Goal: Communication & Community: Answer question/provide support

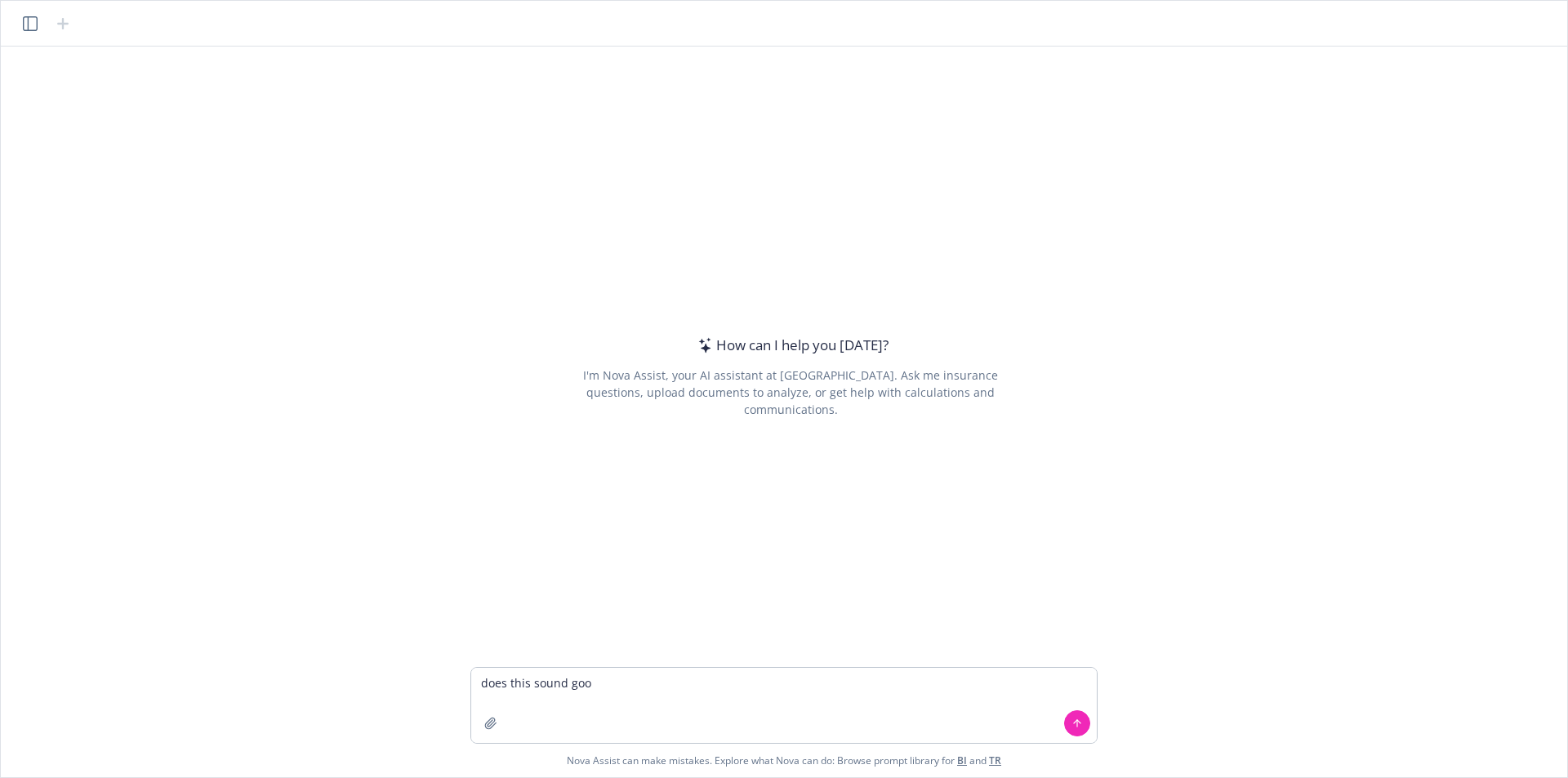
type textarea "does this sound good"
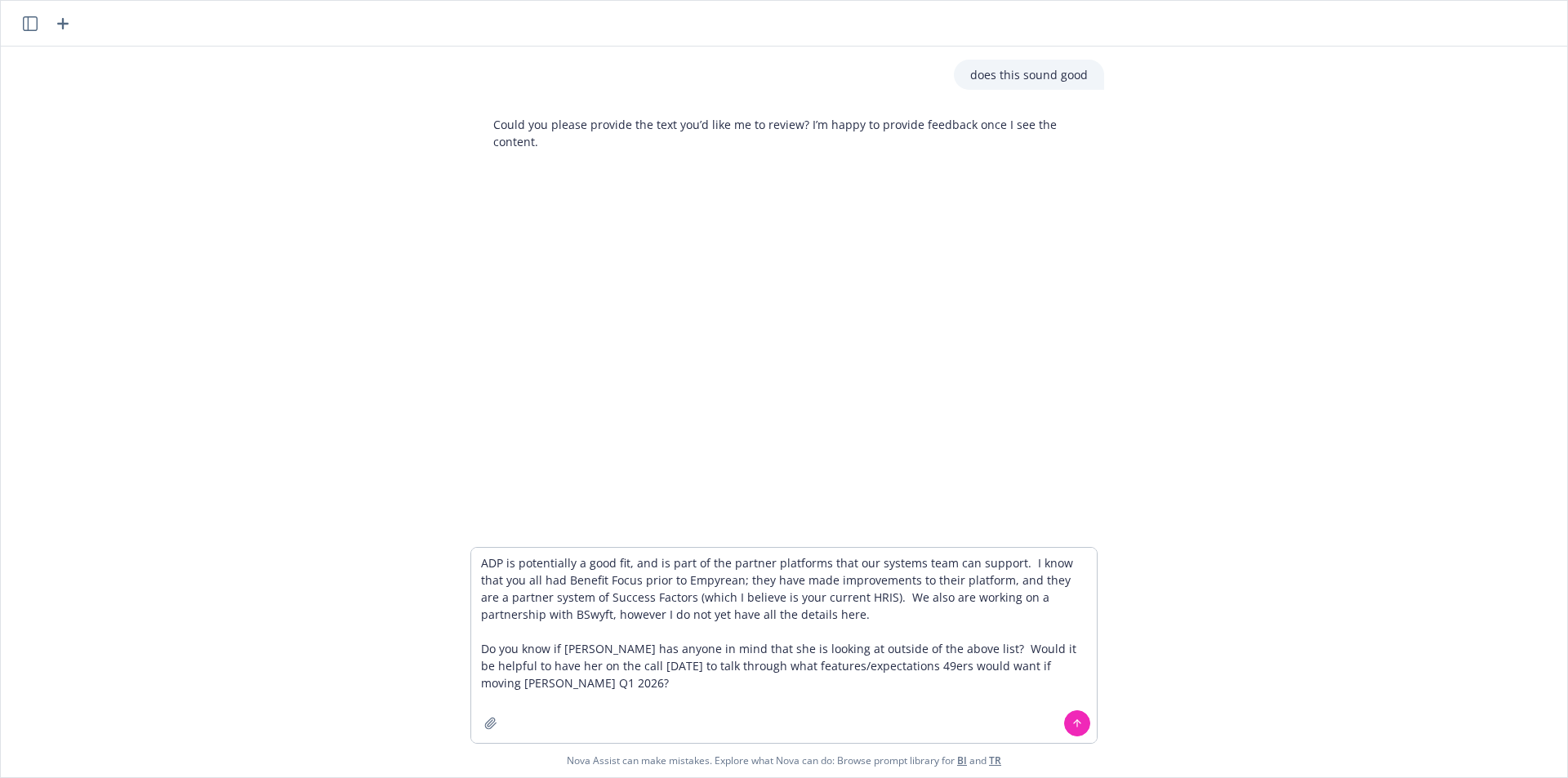
type textarea "ADP is potentially a good fit, and is part of the partner platforms that our sy…"
click at [1080, 716] on button at bounding box center [1077, 723] width 26 height 26
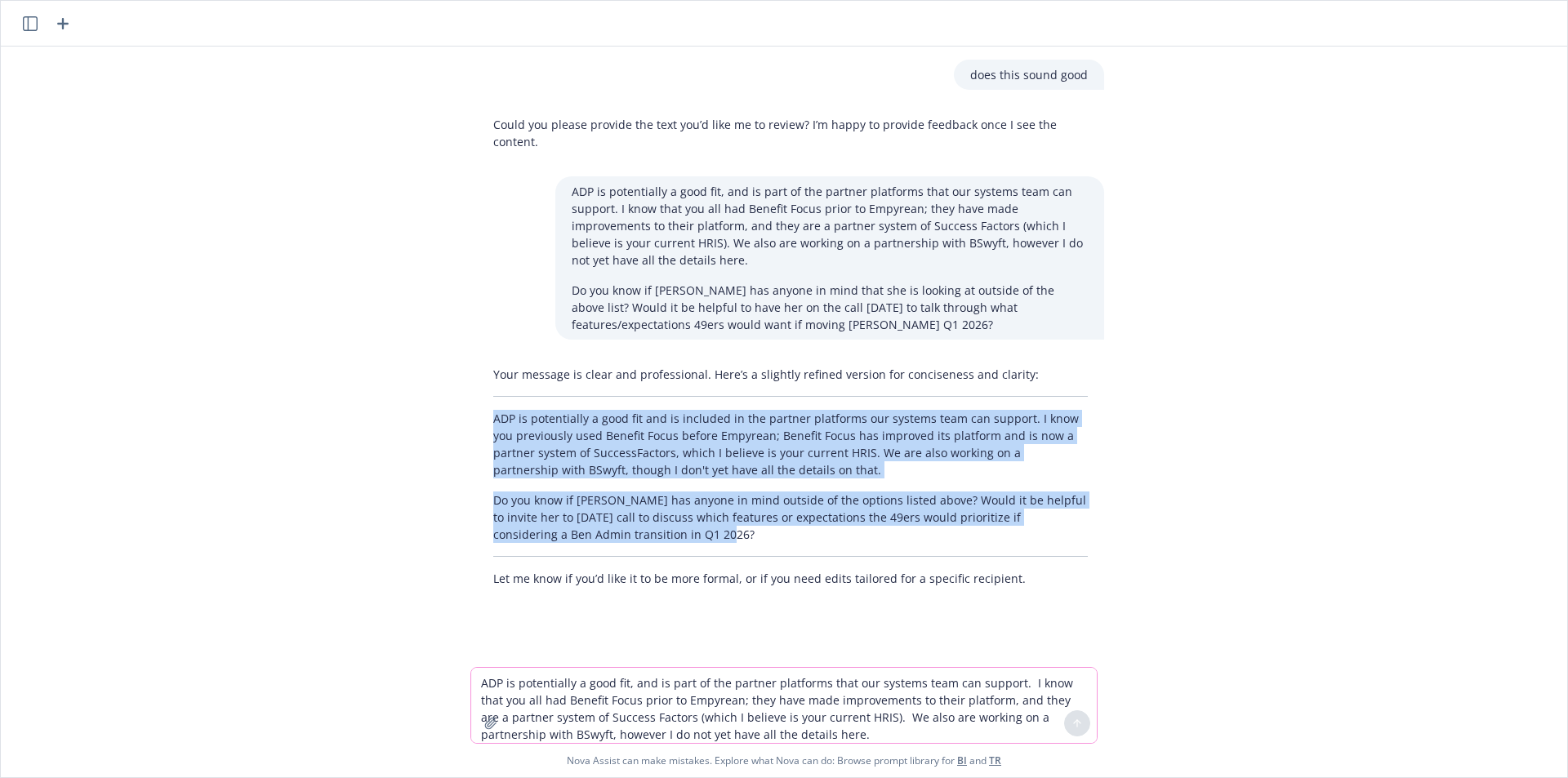
drag, startPoint x: 601, startPoint y: 531, endPoint x: 463, endPoint y: 421, distance: 176.5
click at [464, 421] on div "Your message is clear and professional. Here’s a slightly refined version for c…" at bounding box center [790, 476] width 653 height 234
copy div "ADP is potentially a good fit and is included in the partner platforms our syst…"
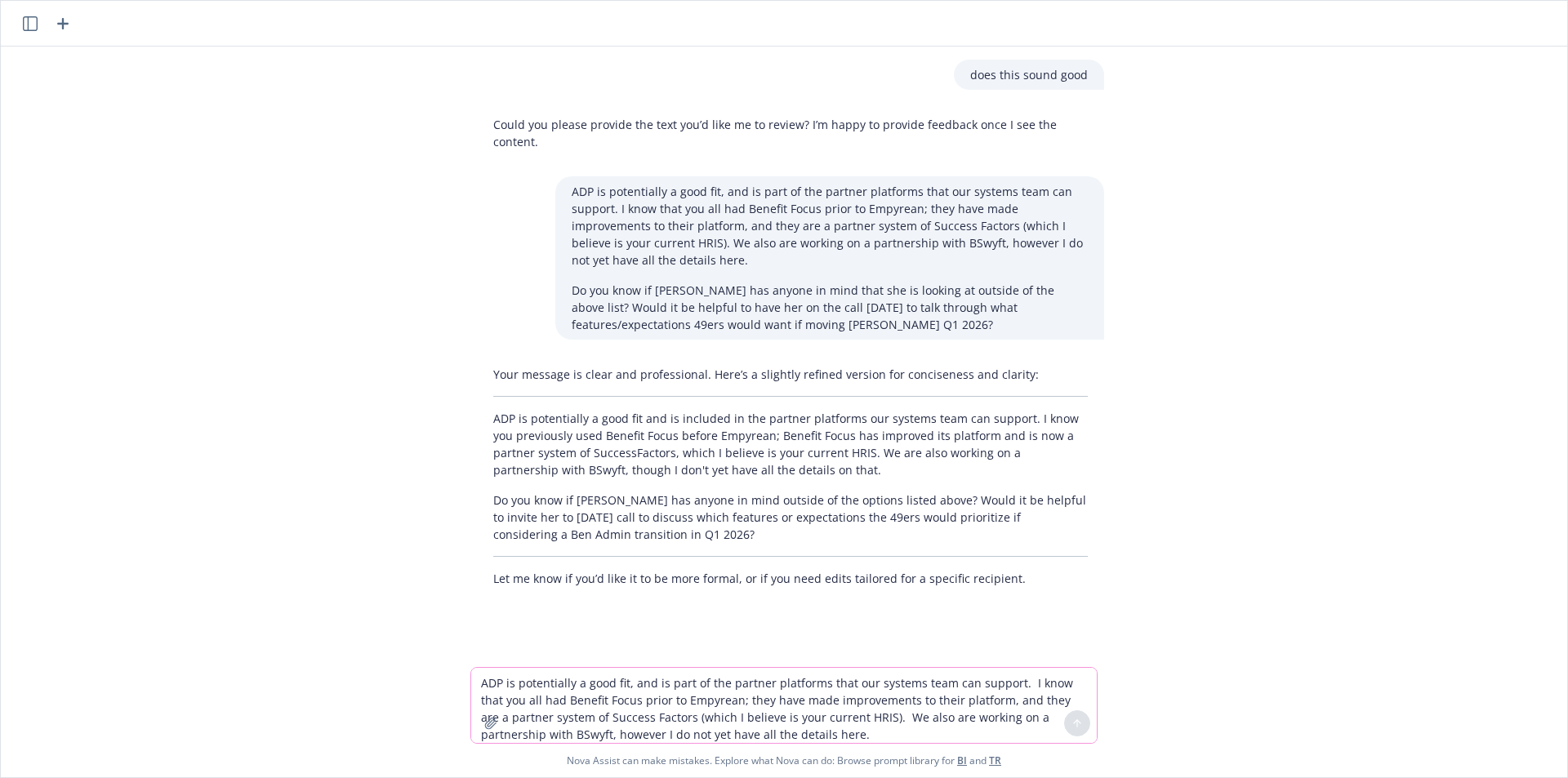
click at [270, 625] on div at bounding box center [791, 623] width 1541 height 19
click at [665, 710] on textarea "ADP is potentially a good fit, and is part of the partner platforms that our sy…" at bounding box center [784, 705] width 625 height 75
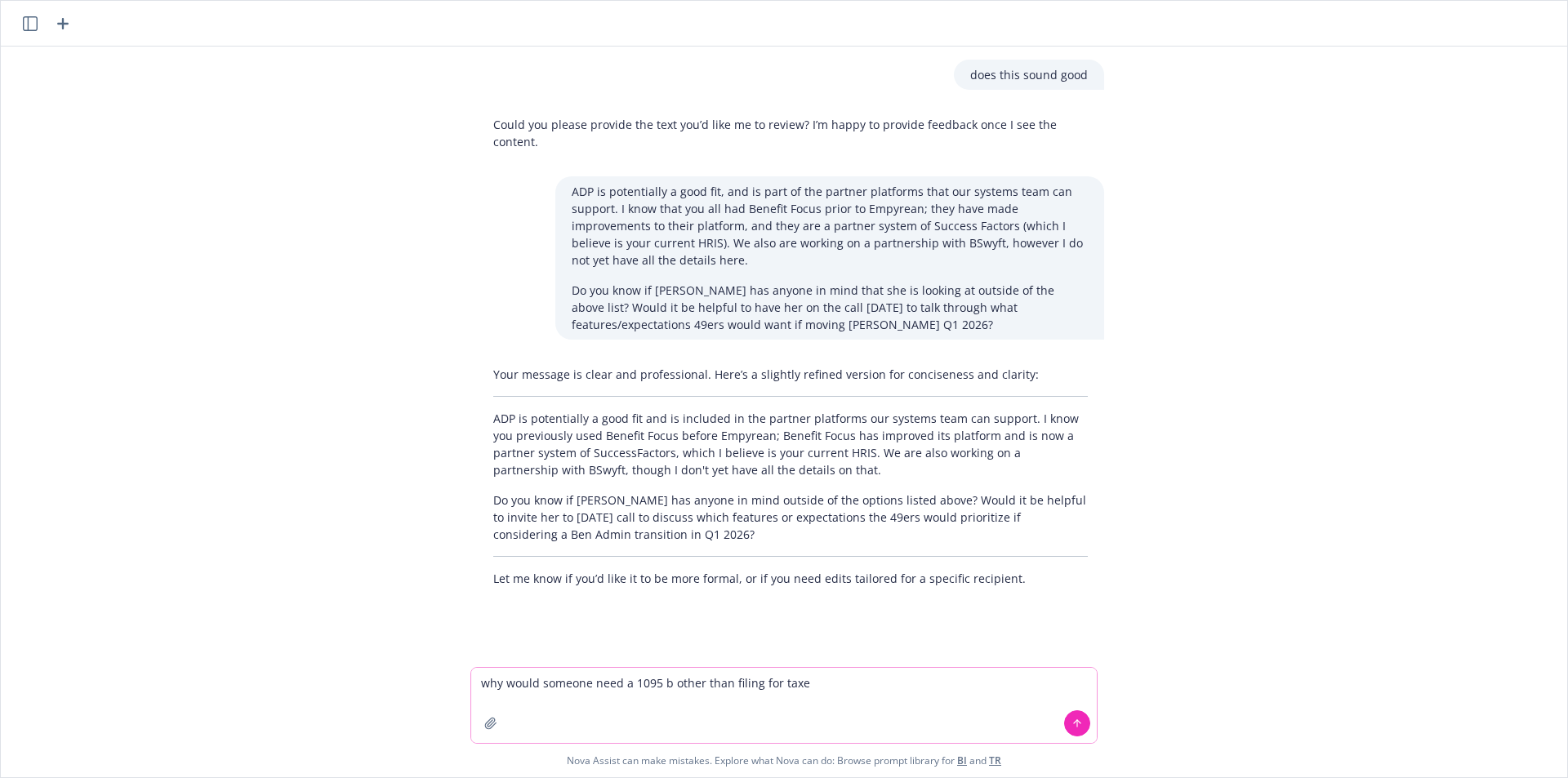
type textarea "why would someone need a 1095 b other than filing for taxes"
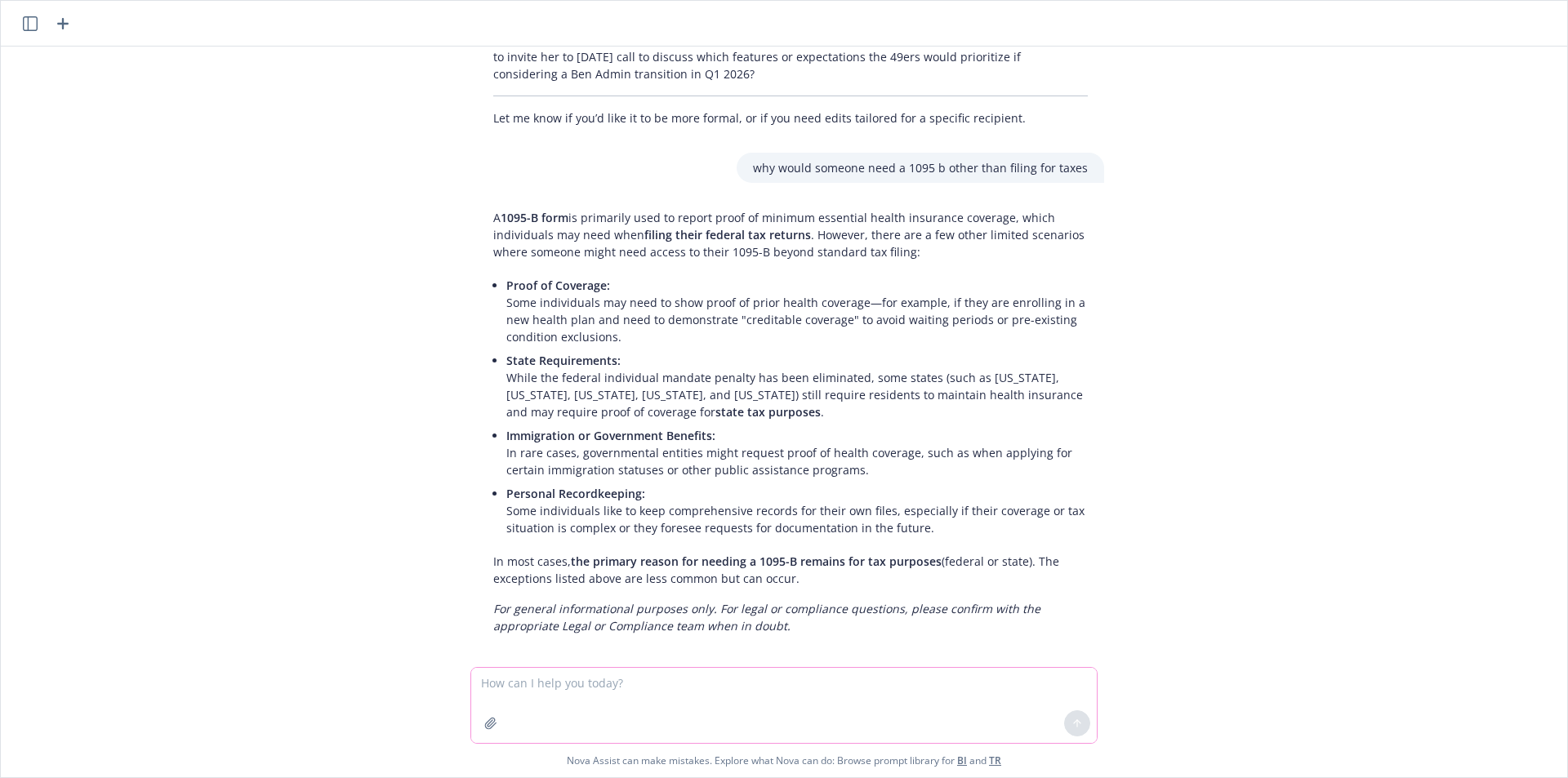
scroll to position [473, 0]
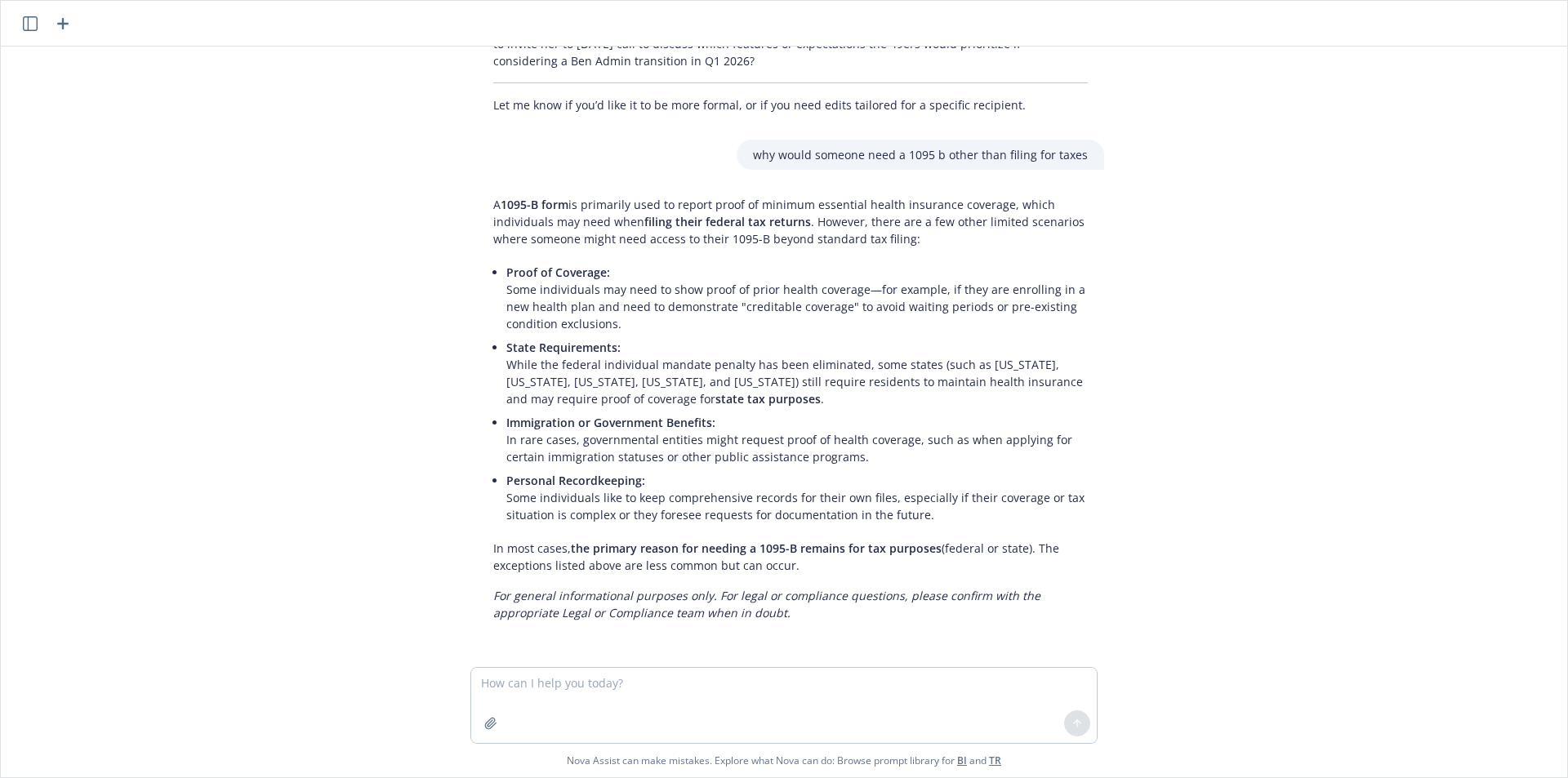
click at [240, 407] on div "does this sound good Could you please provide the text you’d like me to review?…" at bounding box center [784, 356] width 1553 height 620
click at [724, 703] on textarea at bounding box center [784, 705] width 625 height 75
type textarea "can you clean up this email for me?"
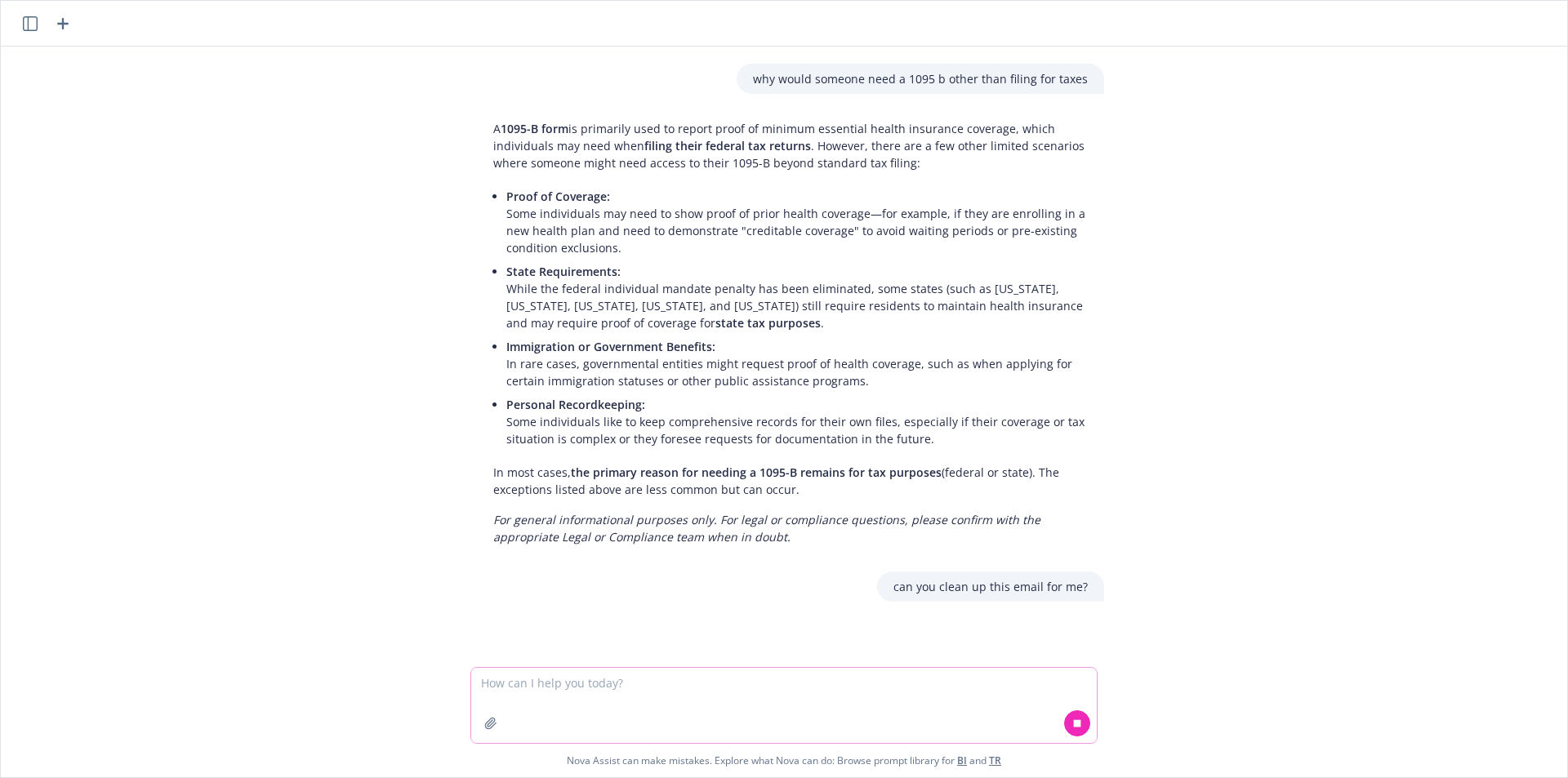
click at [728, 696] on textarea at bounding box center [784, 705] width 625 height 75
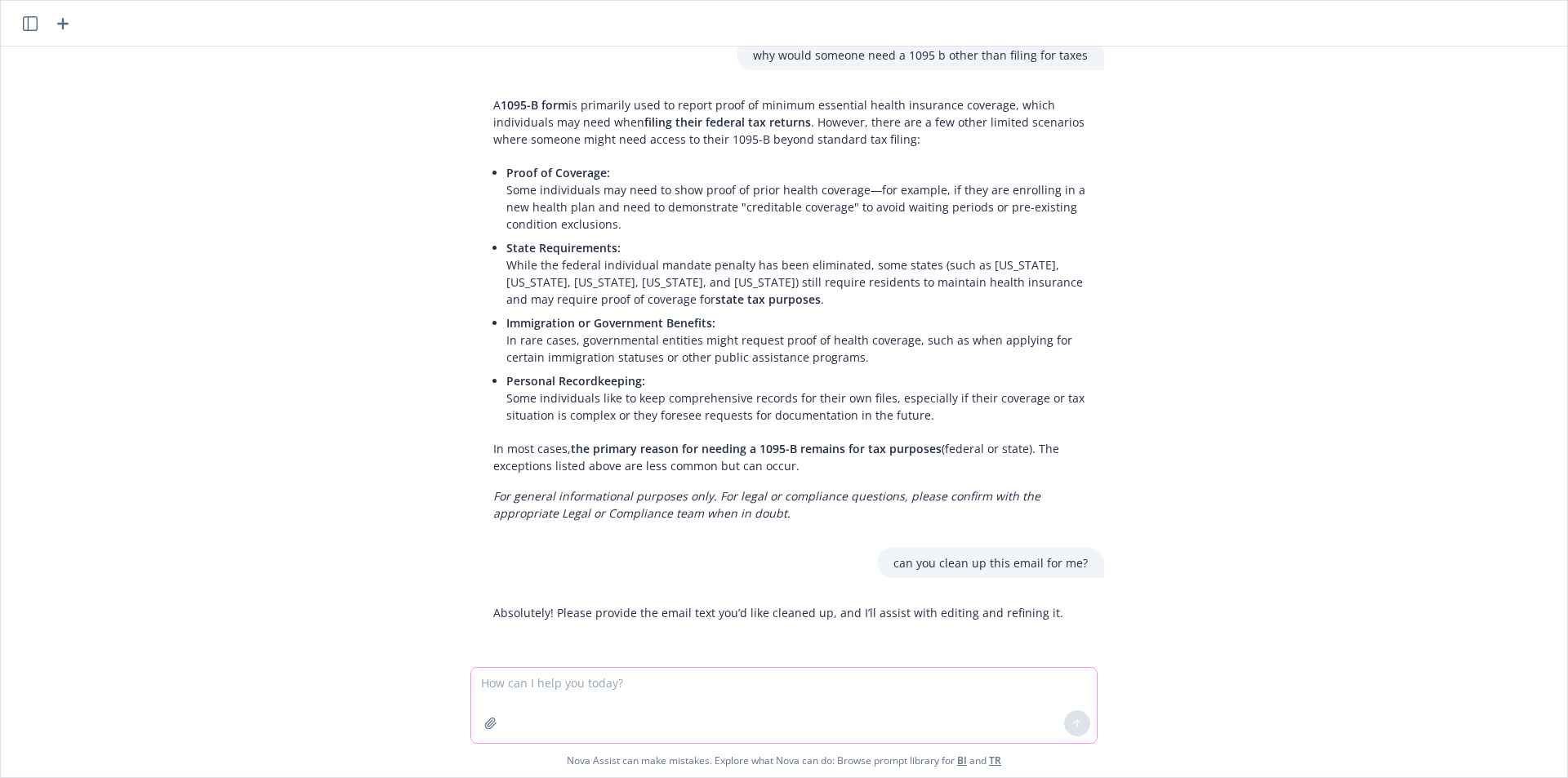
paste textarea "Apologies for the duplicate email, but I talked to the team, and at this point …"
type textarea "Apologies for the duplicate email, but I talked to the team, and at this point …"
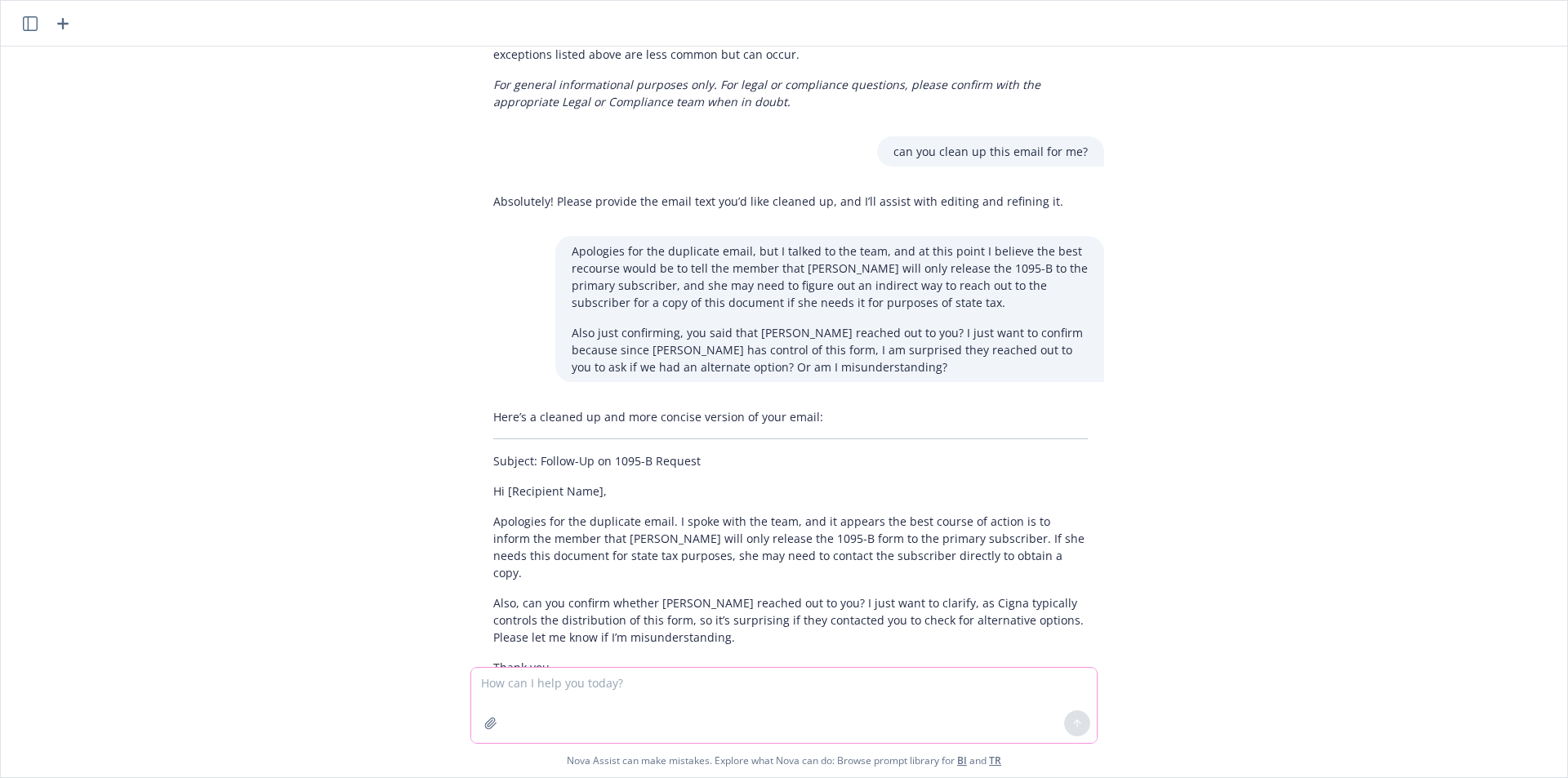
scroll to position [1084, 0]
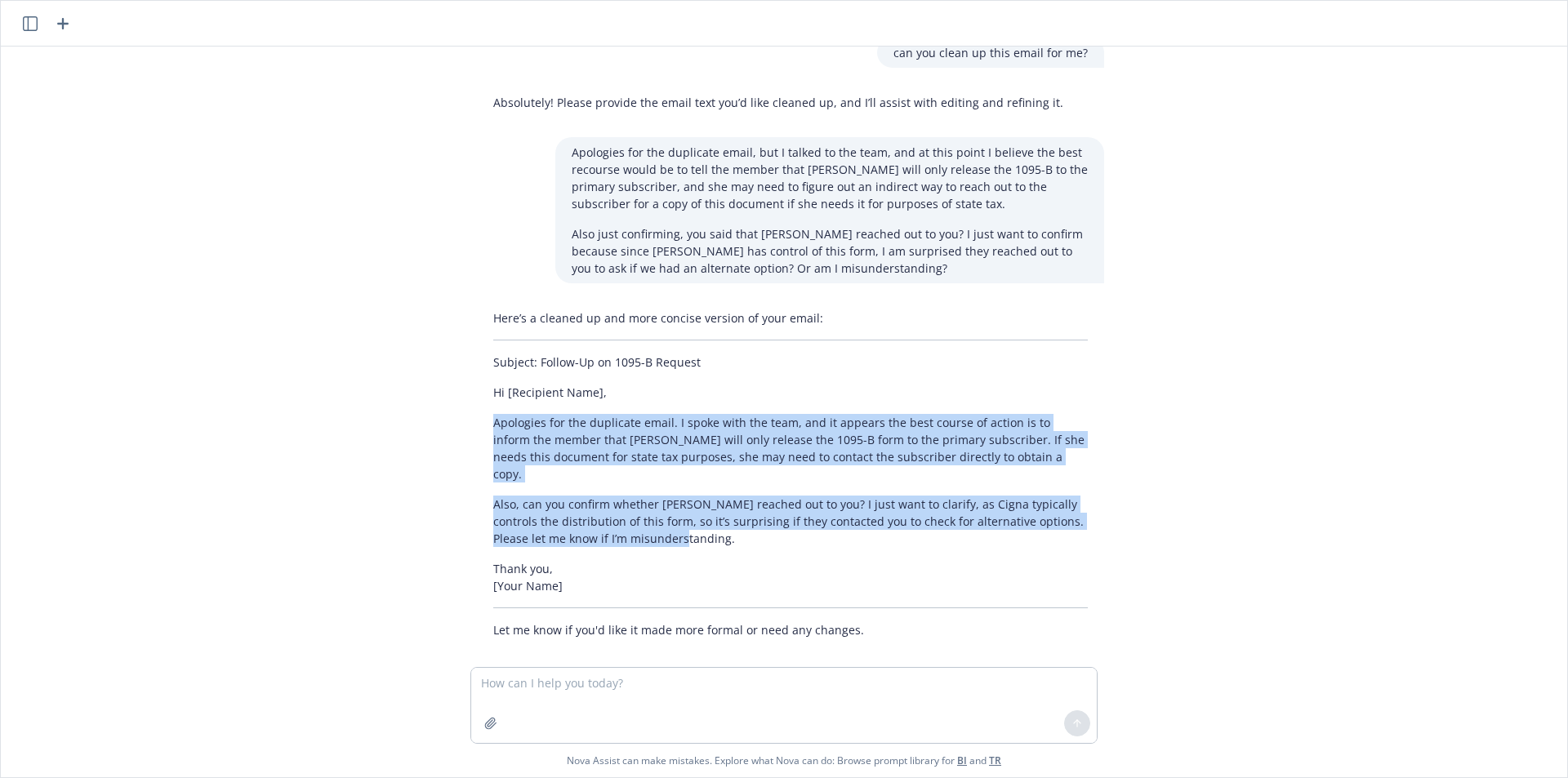
drag, startPoint x: 490, startPoint y: 418, endPoint x: 745, endPoint y: 526, distance: 276.9
click at [745, 526] on div "Here’s a cleaned up and more concise version of your email: Subject: Follow-Up …" at bounding box center [791, 474] width 627 height 343
copy div "Apologies for the duplicate email. I spoke with the team, and it appears the be…"
click at [1191, 507] on div "does this sound good Could you please provide the text you’d like me to review?…" at bounding box center [784, 356] width 1553 height 620
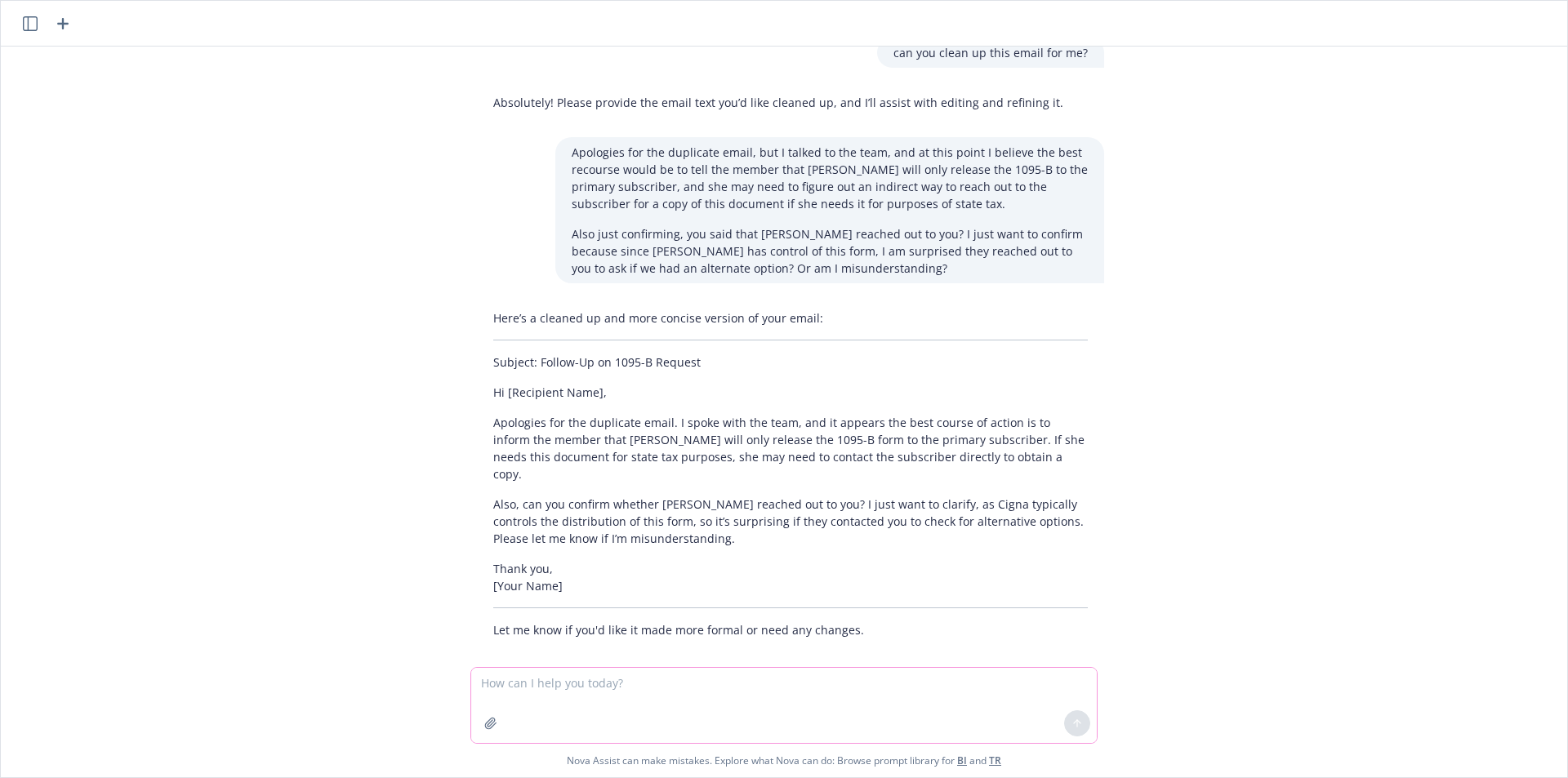
click at [696, 699] on textarea at bounding box center [784, 705] width 625 height 75
type textarea "what is a DB employee"
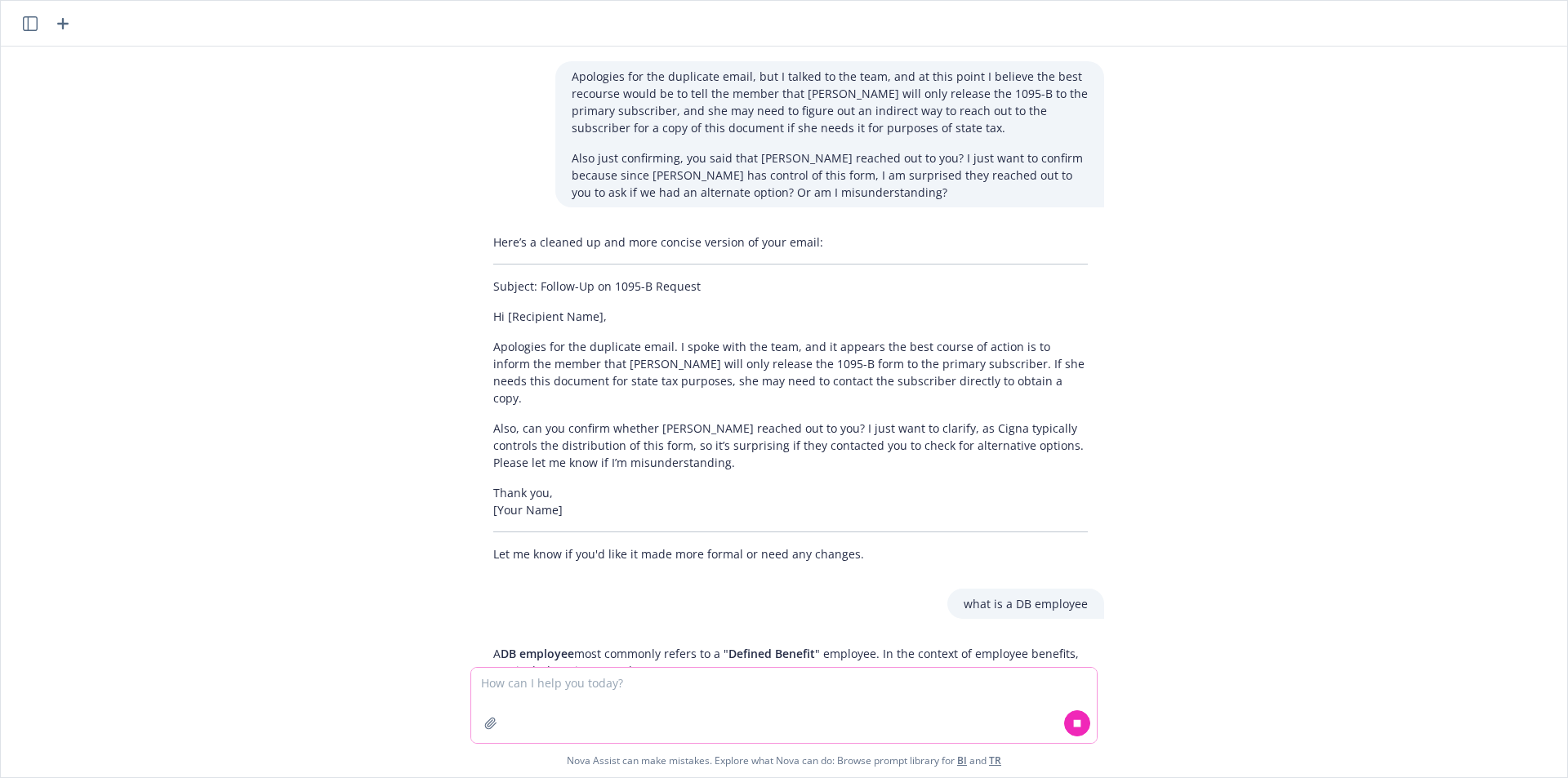
click at [741, 709] on textarea at bounding box center [784, 705] width 625 height 75
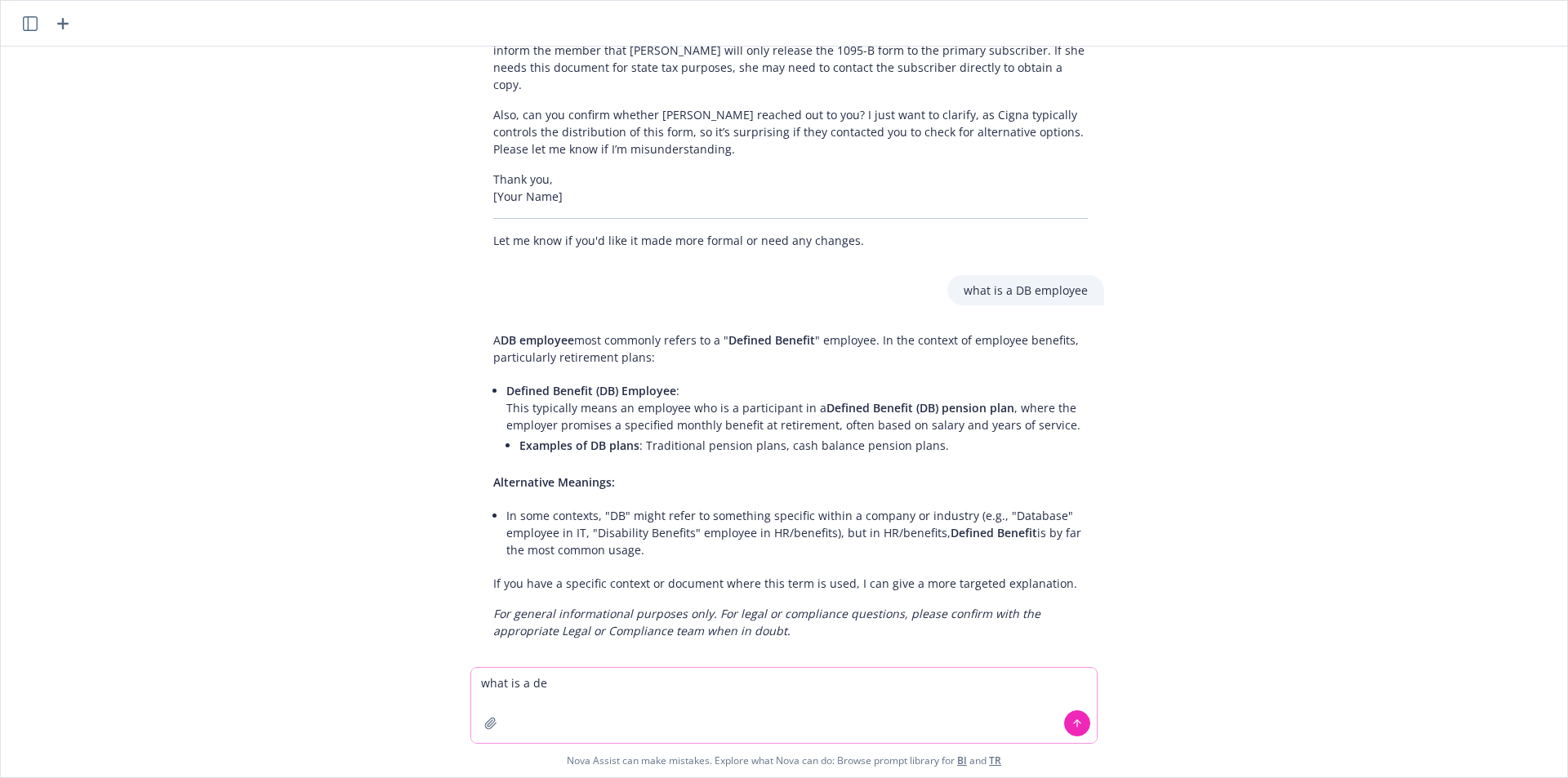
scroll to position [1474, 0]
type textarea "w"
